Goal: Information Seeking & Learning: Learn about a topic

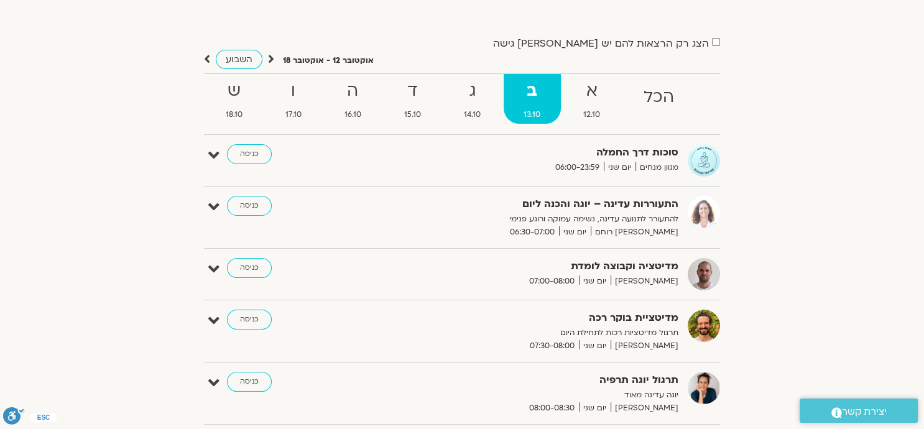
click at [728, 253] on div "הצג רק הרצאות להם יש [PERSON_NAME] גישה [DATE] - [DATE] השבוע להציג אירועים שפת…" at bounding box center [462, 260] width 696 height 451
click at [731, 252] on div "הצג רק הרצאות להם יש [PERSON_NAME] גישה [DATE] - [DATE] השבוע להציג אירועים שפת…" at bounding box center [462, 260] width 696 height 451
click at [243, 154] on link "כניסה" at bounding box center [249, 154] width 45 height 20
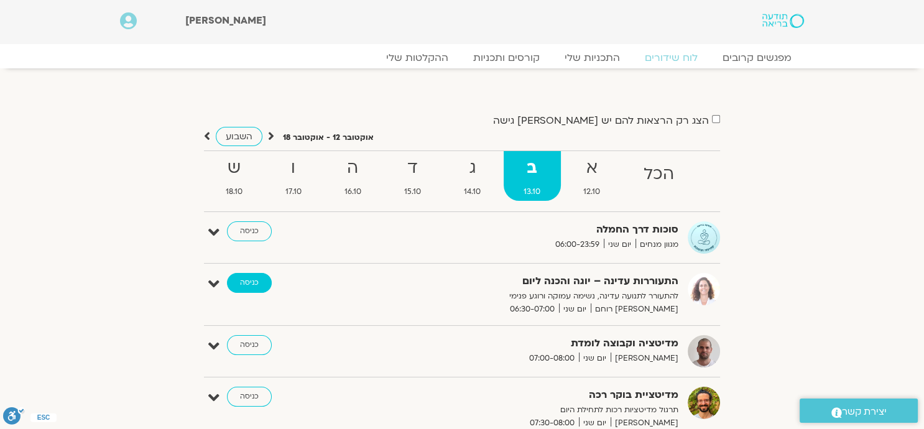
click at [249, 282] on link "כניסה" at bounding box center [249, 283] width 45 height 20
